Goal: Check status: Check status

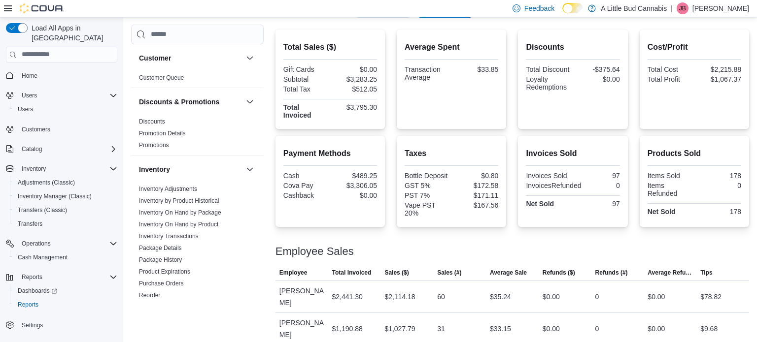
scroll to position [241, 0]
